Goal: Information Seeking & Learning: Learn about a topic

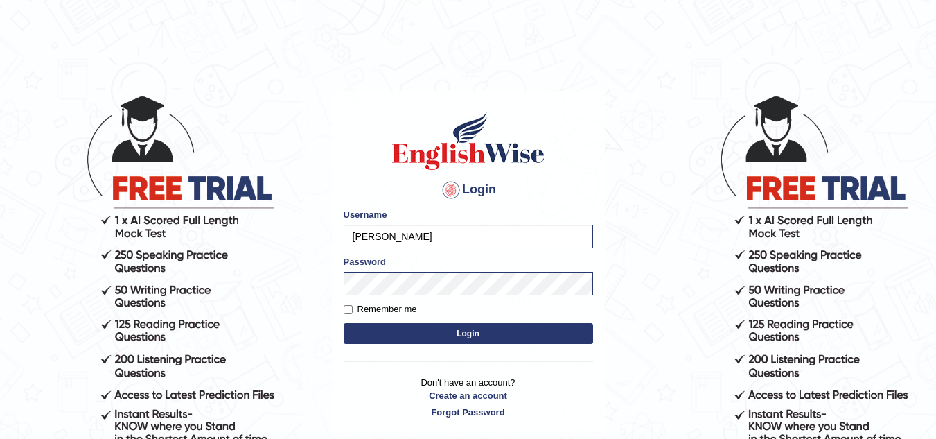
click at [492, 335] on button "Login" at bounding box center [468, 333] width 249 height 21
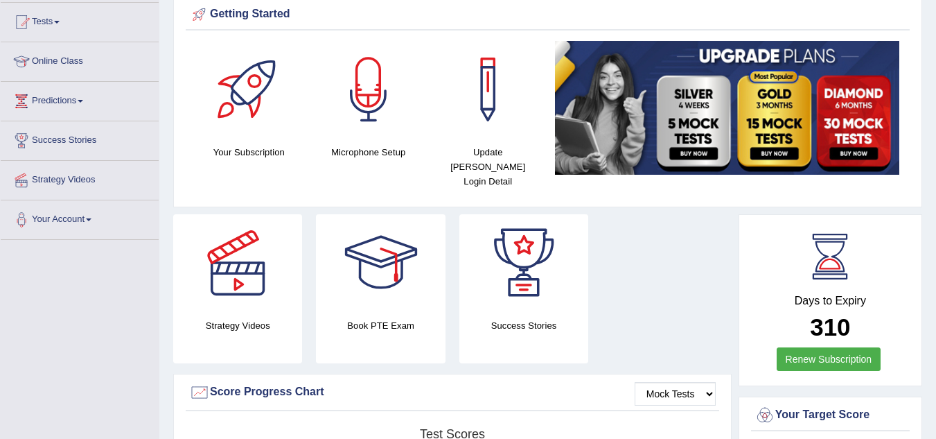
scroll to position [41, 0]
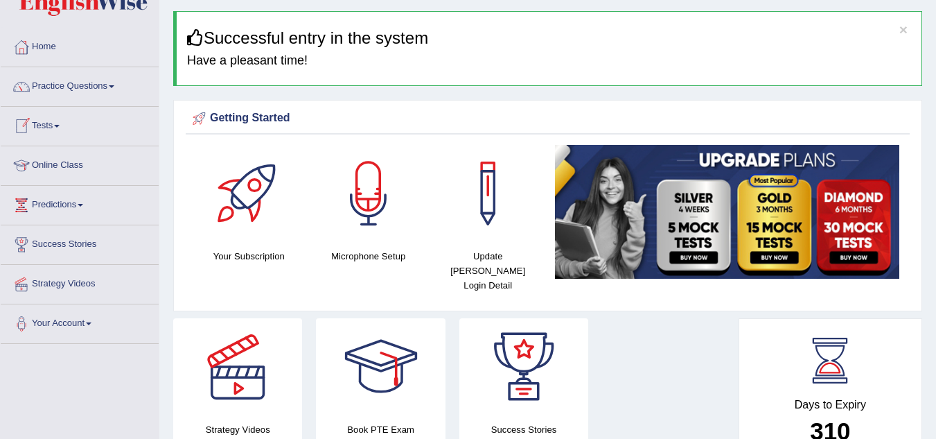
click at [57, 128] on link "Tests" at bounding box center [80, 124] width 158 height 35
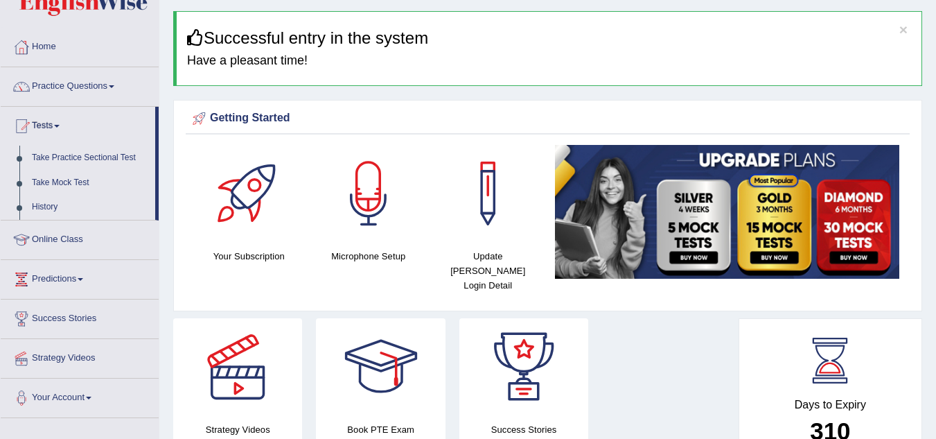
click at [57, 128] on link "Tests" at bounding box center [78, 124] width 154 height 35
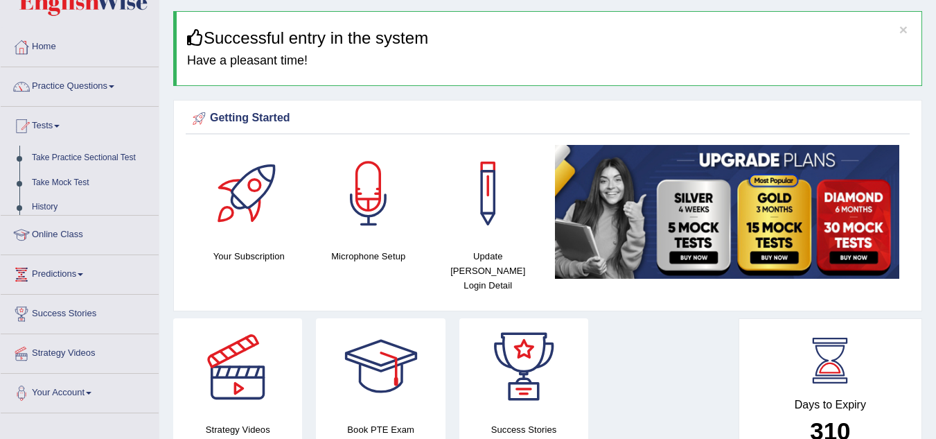
click at [61, 121] on link "Tests" at bounding box center [80, 124] width 158 height 35
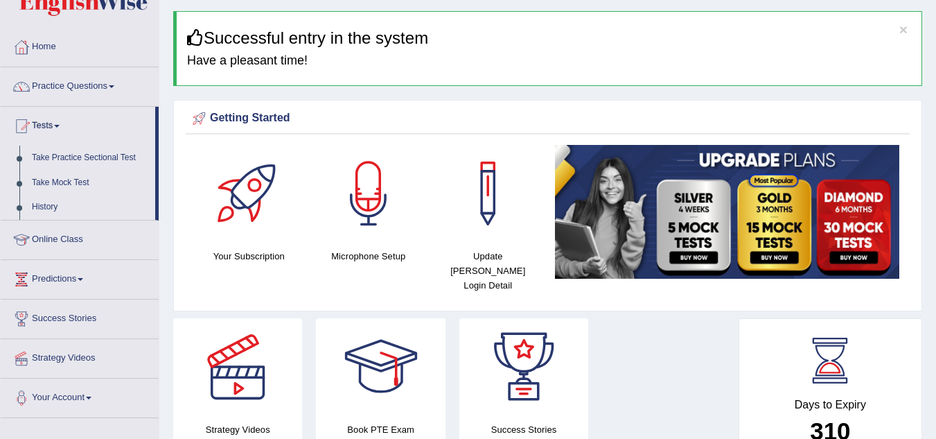
click at [368, 115] on div "Getting Started" at bounding box center [547, 118] width 717 height 21
click at [84, 155] on link "Take Practice Sectional Test" at bounding box center [91, 157] width 130 height 25
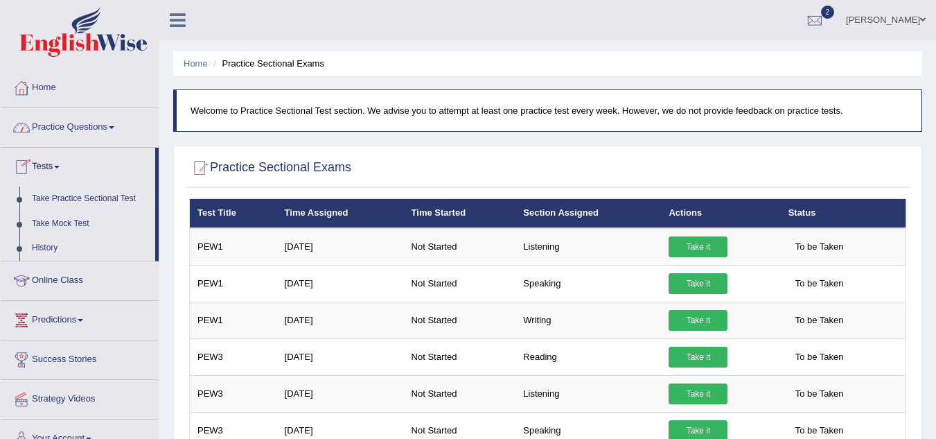
click at [42, 247] on link "History" at bounding box center [91, 248] width 130 height 25
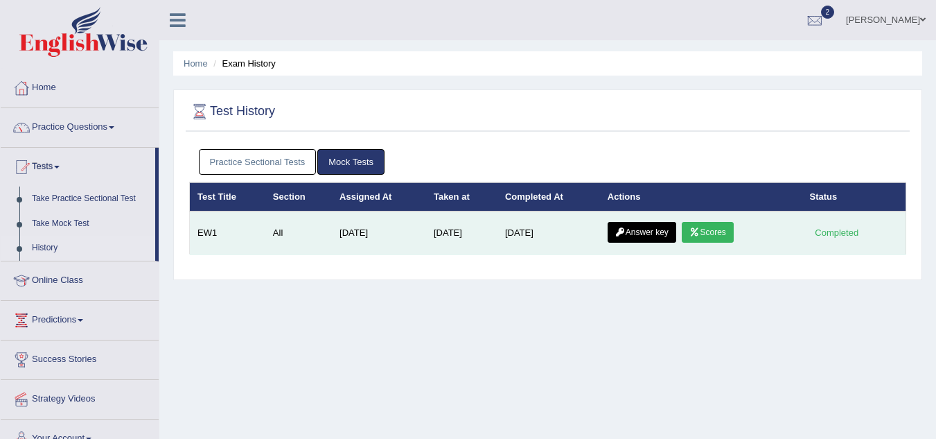
click at [711, 229] on link "Scores" at bounding box center [707, 232] width 51 height 21
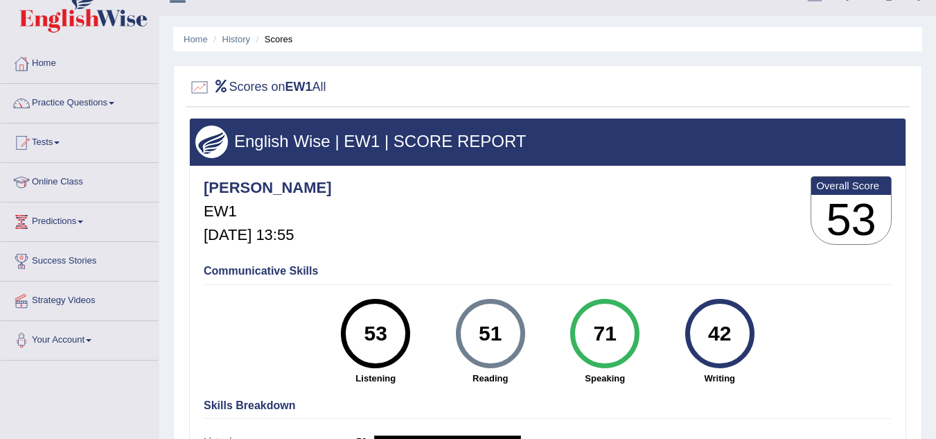
scroll to position [17, 0]
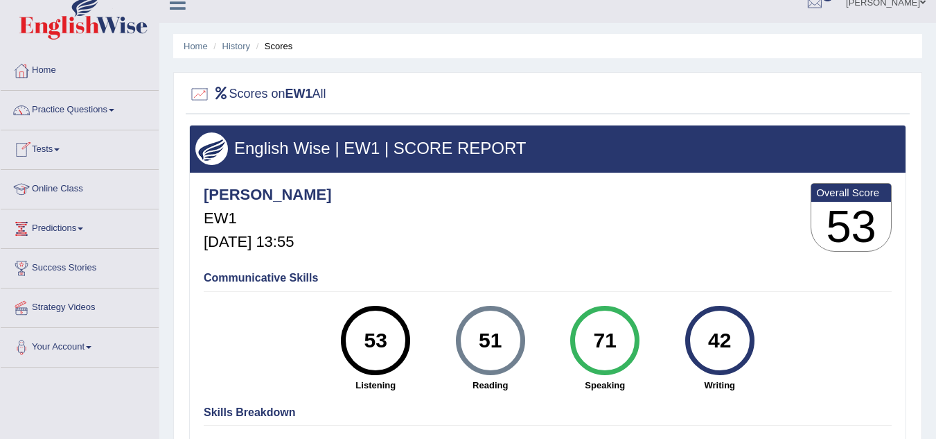
click at [51, 144] on link "Tests" at bounding box center [80, 147] width 158 height 35
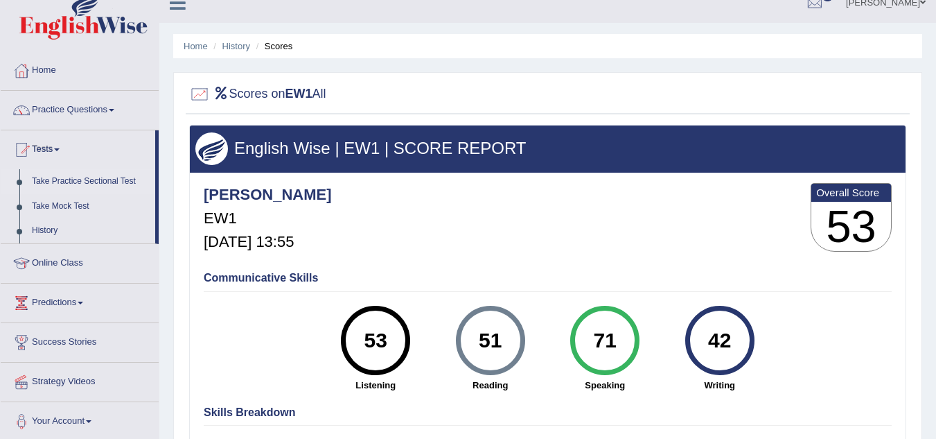
click at [65, 180] on link "Take Practice Sectional Test" at bounding box center [91, 181] width 130 height 25
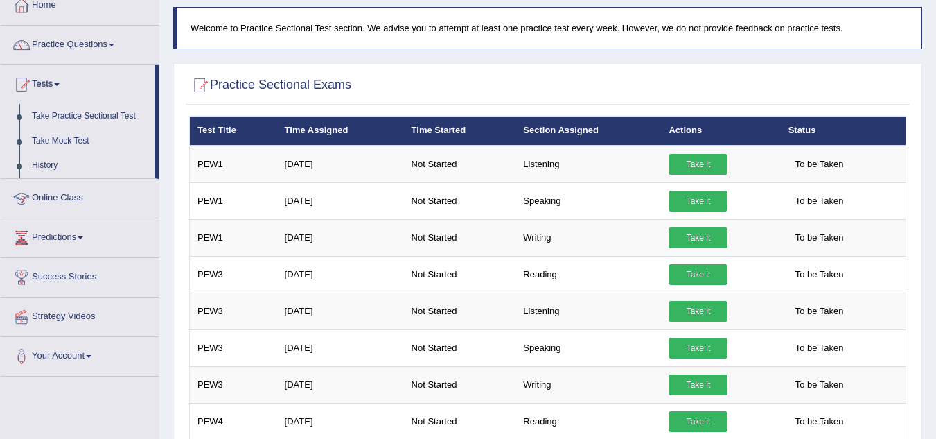
scroll to position [42, 0]
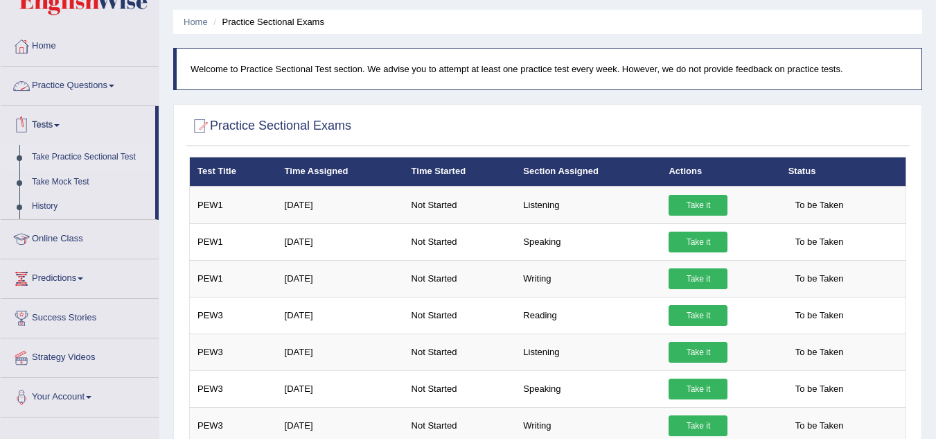
click at [91, 81] on link "Practice Questions" at bounding box center [80, 84] width 158 height 35
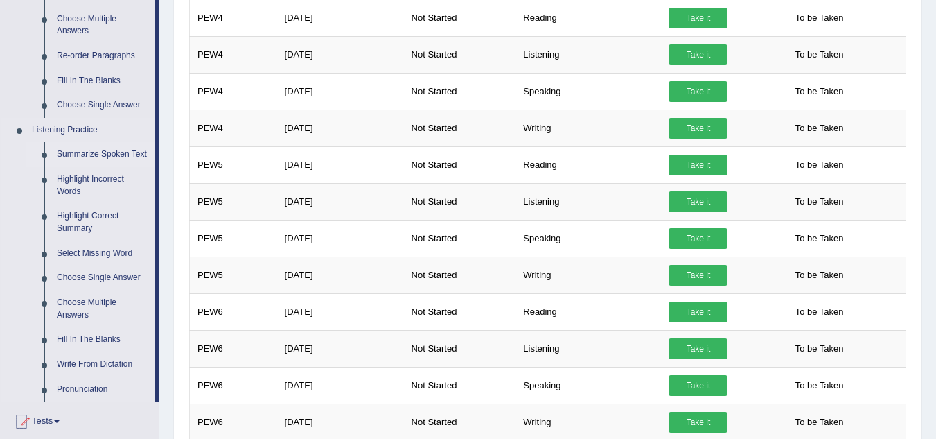
scroll to position [485, 0]
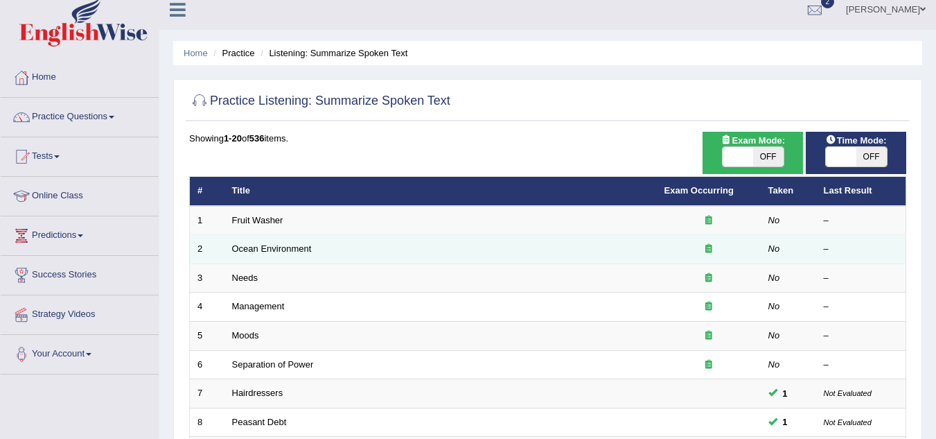
scroll to position [10, 0]
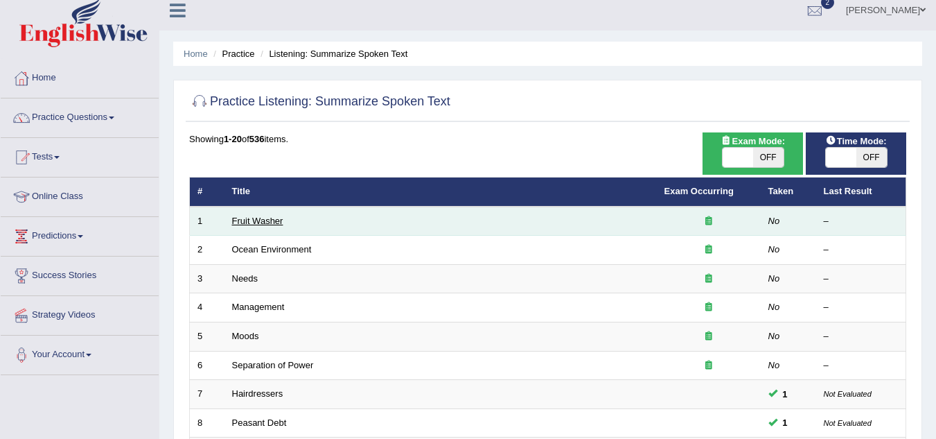
click at [249, 217] on link "Fruit Washer" at bounding box center [257, 220] width 51 height 10
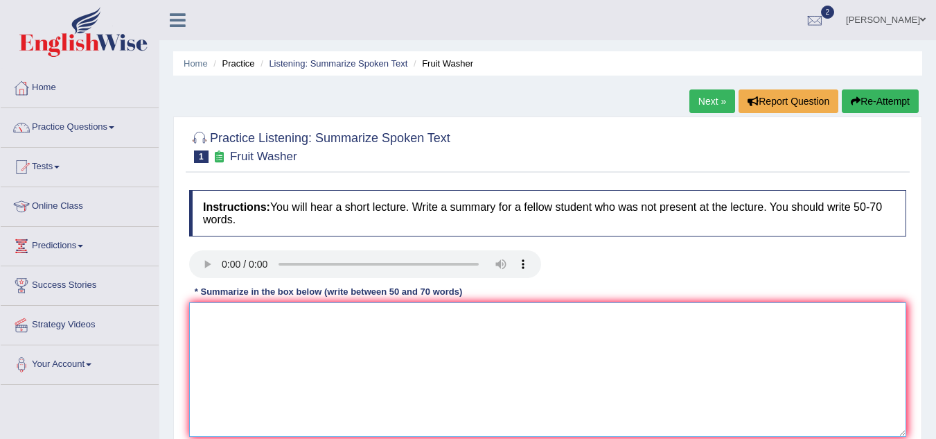
click at [201, 325] on textarea at bounding box center [547, 369] width 717 height 134
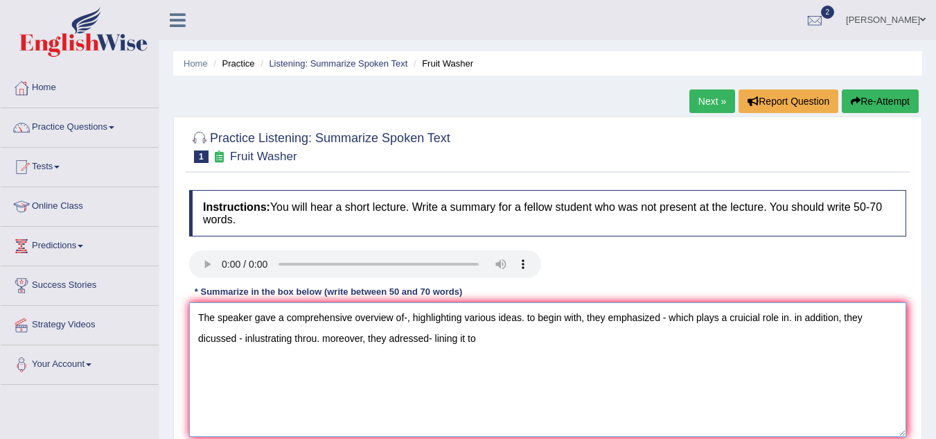
drag, startPoint x: 201, startPoint y: 325, endPoint x: 152, endPoint y: 328, distance: 48.6
click at [182, 326] on div "Practice Listening: Summarize Spoken Text 1 Fruit Washer Instructions: You will…" at bounding box center [547, 303] width 749 height 375
click at [199, 322] on textarea "The speaker gave a comprehensive overview of-, highlighting various ideas. to b…" at bounding box center [547, 369] width 717 height 134
drag, startPoint x: 199, startPoint y: 322, endPoint x: 481, endPoint y: 340, distance: 282.5
click at [481, 340] on textarea "The speaker gave a comprehensive overview of-, highlighting various ideas. to b…" at bounding box center [547, 369] width 717 height 134
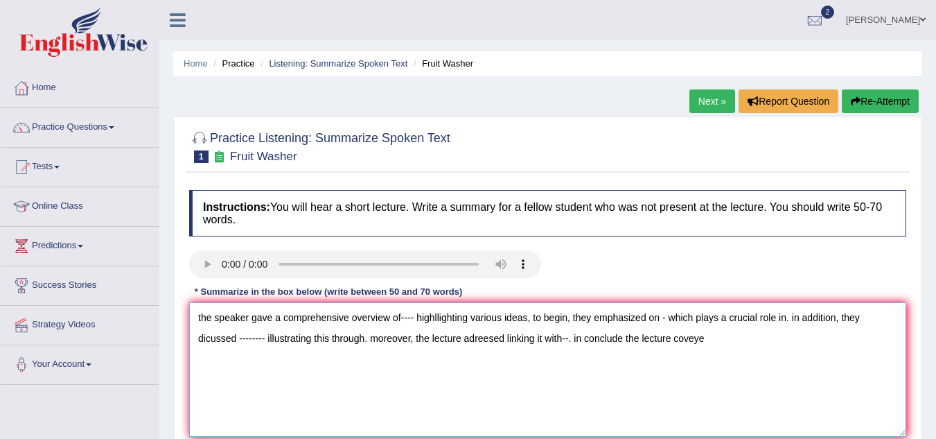
type textarea "the speaker gave a comprehensive overview of---- highllighting various ideas, t…"
